Goal: Task Accomplishment & Management: Manage account settings

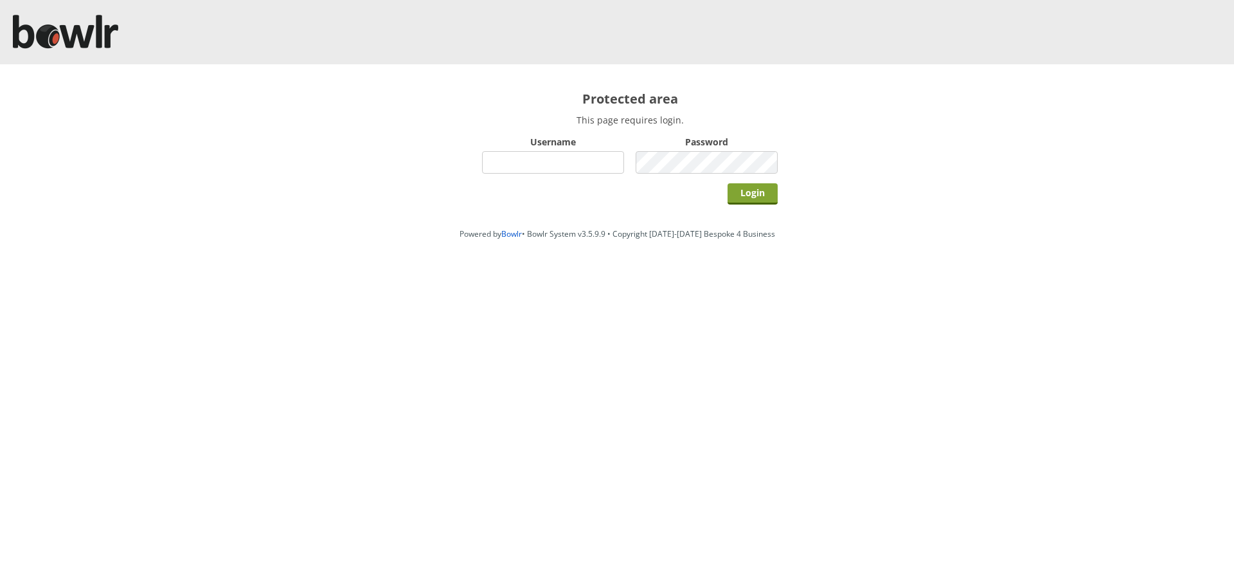
type input "hornseaindoorbowlsclub"
click at [758, 200] on input "Login" at bounding box center [753, 193] width 50 height 21
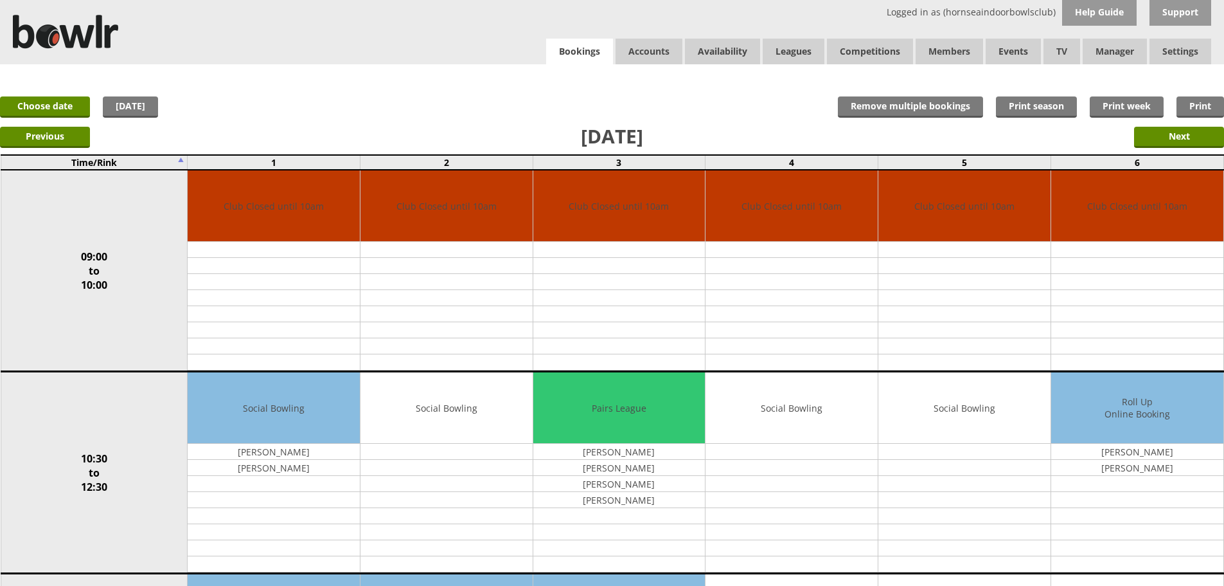
click at [592, 57] on link "Bookings" at bounding box center [579, 52] width 67 height 26
